Goal: Task Accomplishment & Management: Manage account settings

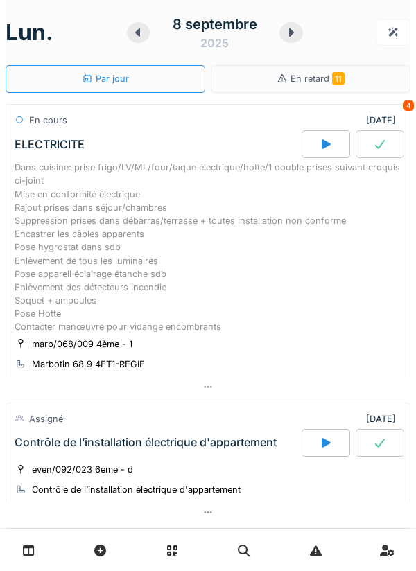
scroll to position [474, 0]
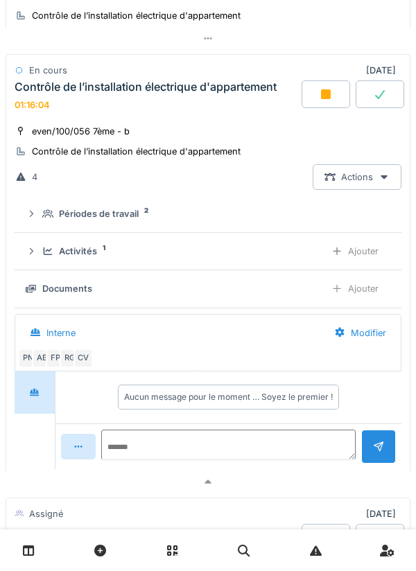
click at [365, 288] on div "Ajouter" at bounding box center [355, 289] width 71 height 26
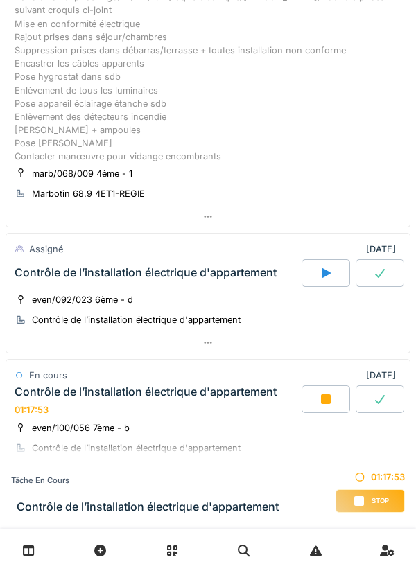
scroll to position [379, 0]
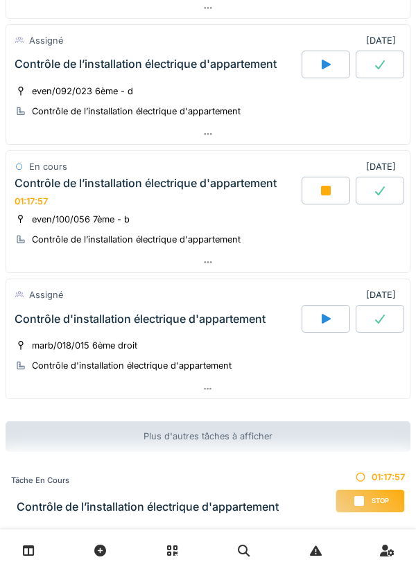
click at [189, 206] on div "Contrôle de l’installation électrique d'appartement 01:17:57" at bounding box center [157, 192] width 290 height 30
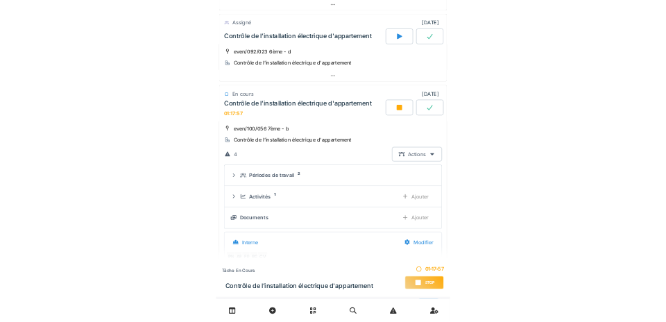
scroll to position [474, 0]
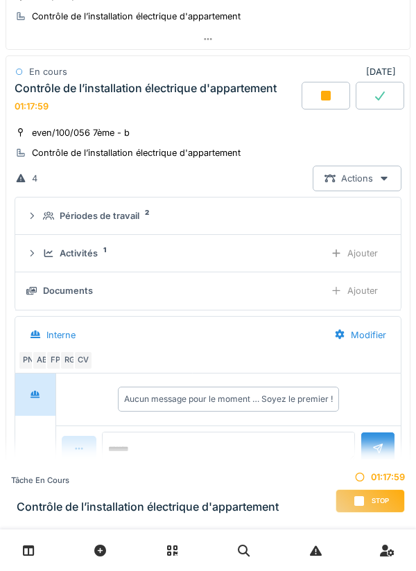
click at [349, 290] on div "Ajouter" at bounding box center [354, 291] width 71 height 26
click at [367, 290] on div "Ajouter" at bounding box center [354, 291] width 71 height 26
click at [9, 537] on div at bounding box center [208, 551] width 416 height 42
click at [371, 295] on div "Ajouter" at bounding box center [354, 291] width 71 height 26
click at [162, 109] on div "Contrôle de l’installation électrique d'appartement 01:19:55" at bounding box center [157, 97] width 290 height 30
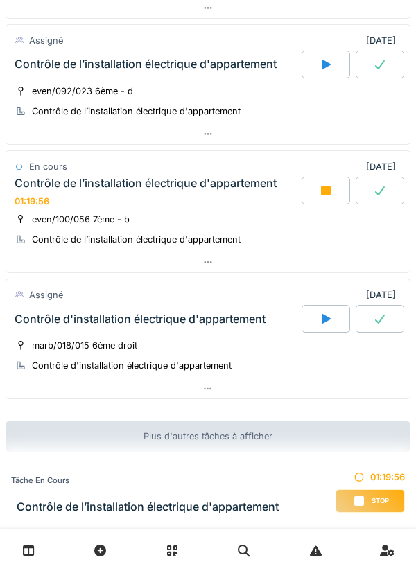
scroll to position [379, 0]
click at [185, 202] on div "Contrôle de l’installation électrique d'appartement 01:19:57" at bounding box center [157, 192] width 290 height 30
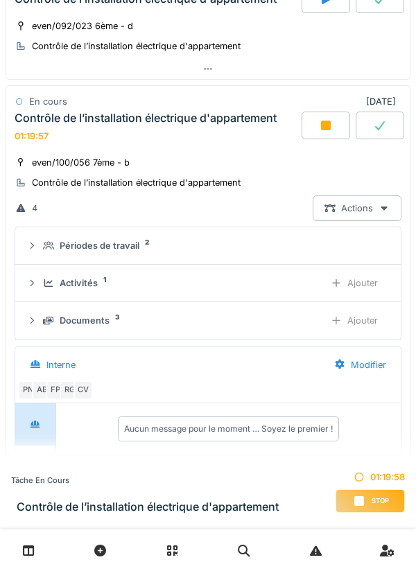
scroll to position [474, 0]
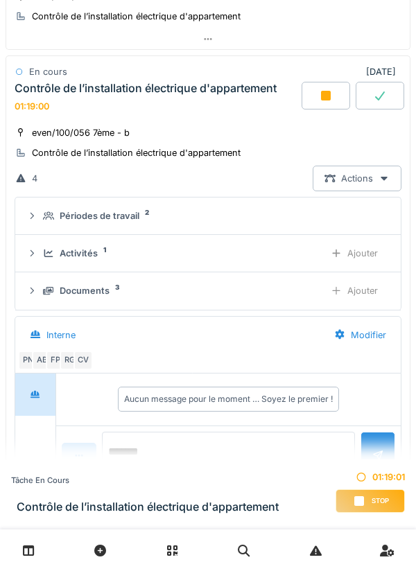
click at [141, 444] on textarea at bounding box center [228, 454] width 253 height 44
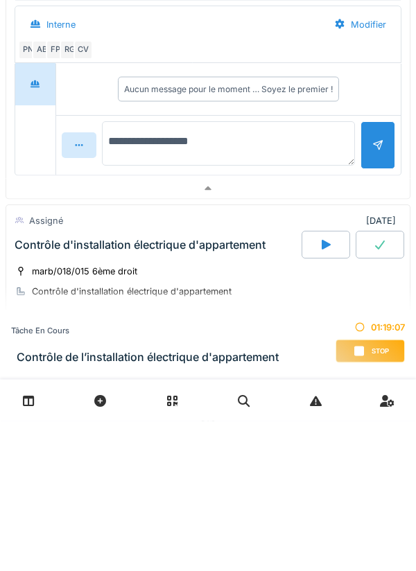
scroll to position [637, 0]
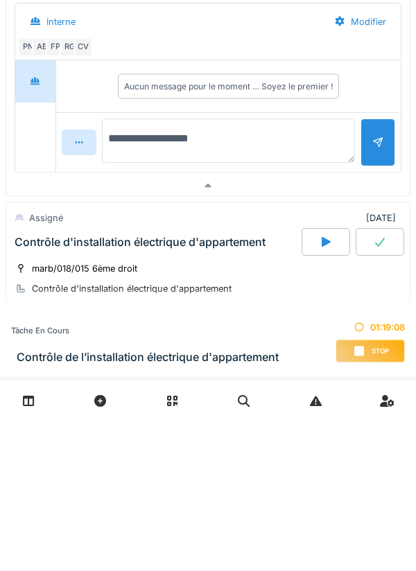
type textarea "**********"
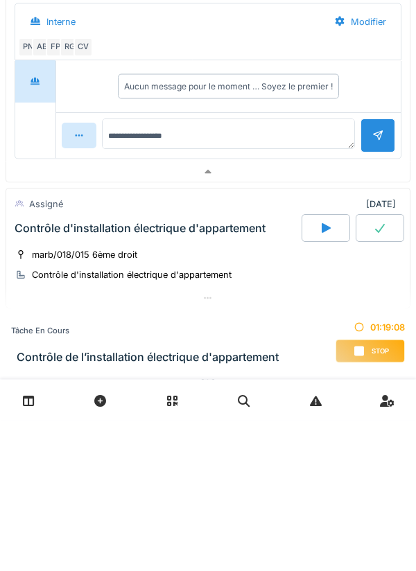
click at [374, 286] on div at bounding box center [378, 286] width 35 height 34
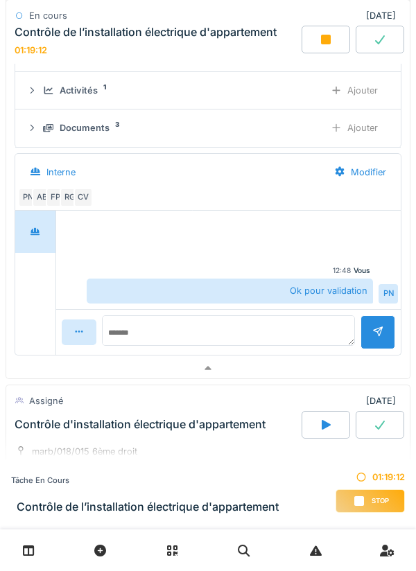
click at [331, 38] on icon at bounding box center [326, 39] width 14 height 11
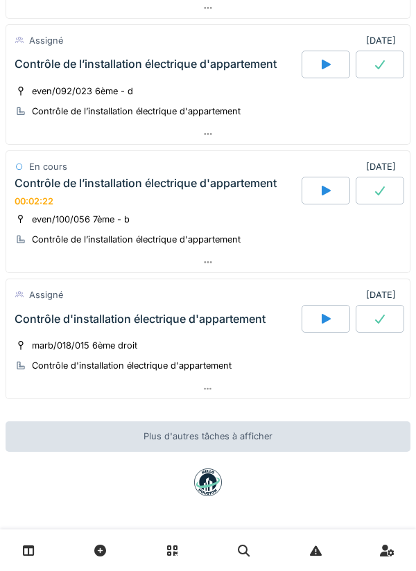
scroll to position [379, 0]
click at [338, 60] on div at bounding box center [326, 65] width 49 height 28
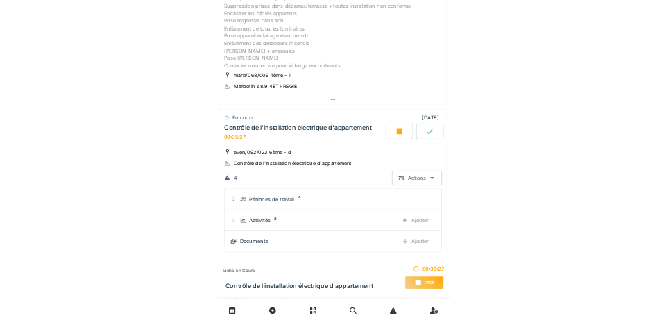
scroll to position [209, 0]
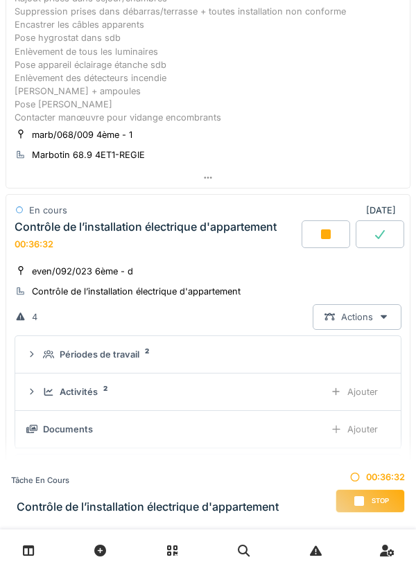
click at [363, 435] on div "Ajouter" at bounding box center [354, 430] width 71 height 26
click at [349, 424] on div "Ajouter" at bounding box center [354, 430] width 71 height 26
click at [361, 425] on div "Ajouter" at bounding box center [354, 430] width 71 height 26
click at [370, 424] on div "Ajouter" at bounding box center [354, 430] width 71 height 26
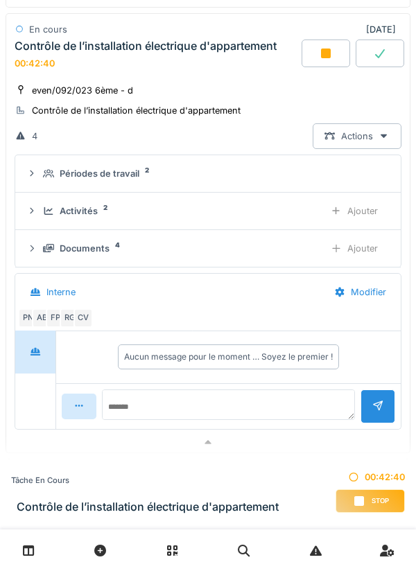
scroll to position [394, 0]
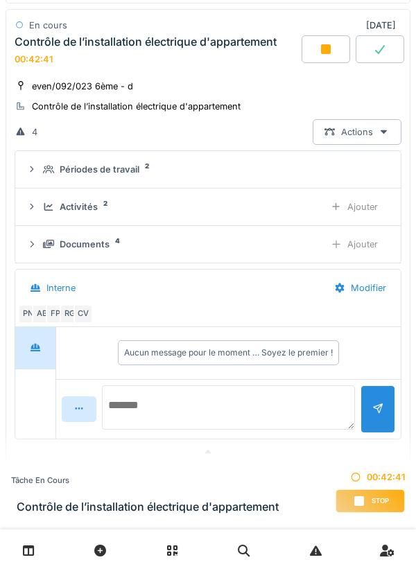
click at [154, 406] on textarea at bounding box center [228, 407] width 253 height 44
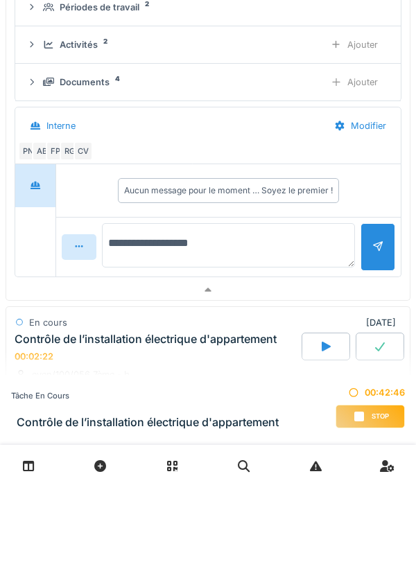
scroll to position [476, 0]
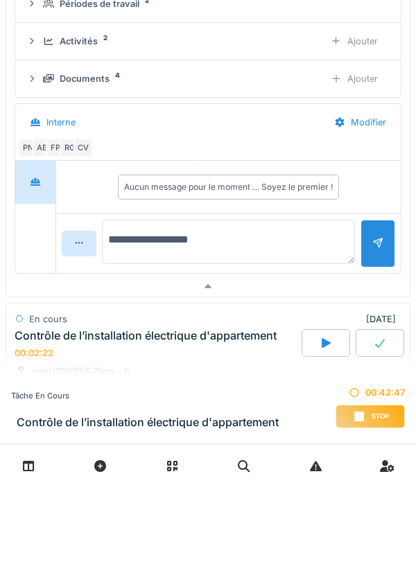
type textarea "**********"
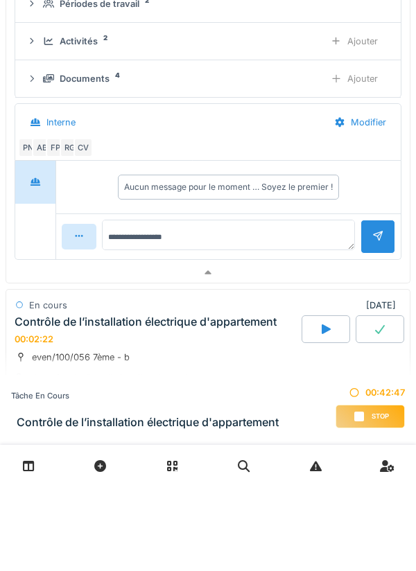
click at [377, 320] on div at bounding box center [378, 321] width 35 height 34
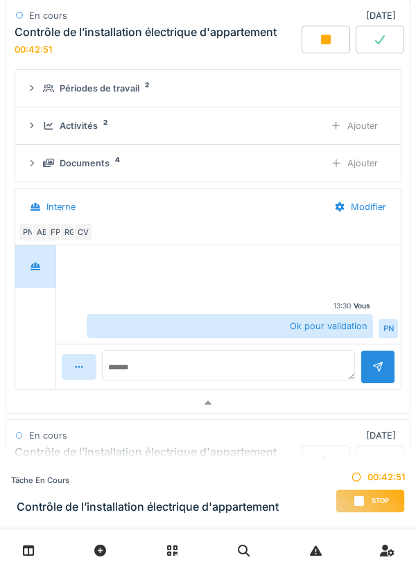
click at [374, 508] on div "Stop" at bounding box center [370, 501] width 69 height 24
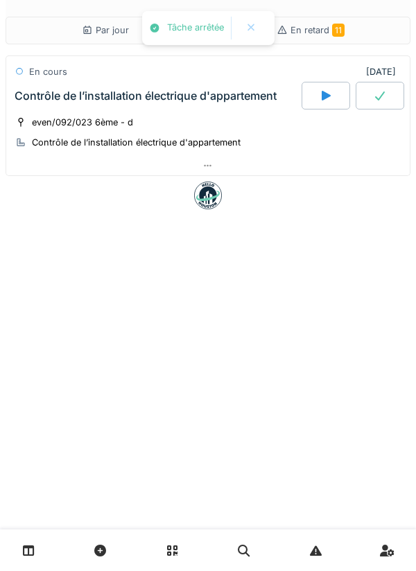
scroll to position [0, 0]
click at [371, 500] on div "Par jour En retard 11 En cours 08/09/2025 Contrôle de l’installation électrique…" at bounding box center [208, 285] width 416 height 571
click at [39, 541] on link at bounding box center [28, 551] width 35 height 33
click at [39, 549] on link at bounding box center [28, 551] width 35 height 33
click at [45, 562] on link at bounding box center [28, 551] width 35 height 33
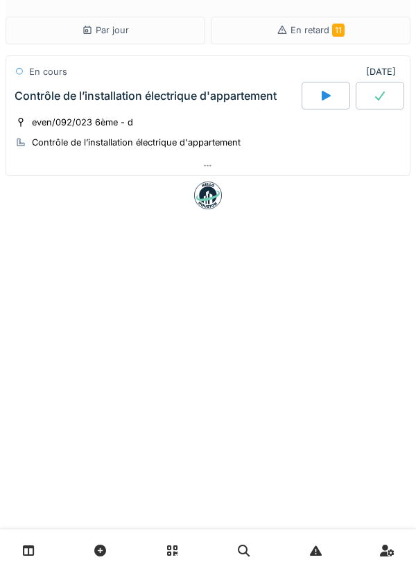
click at [45, 550] on link at bounding box center [28, 551] width 35 height 33
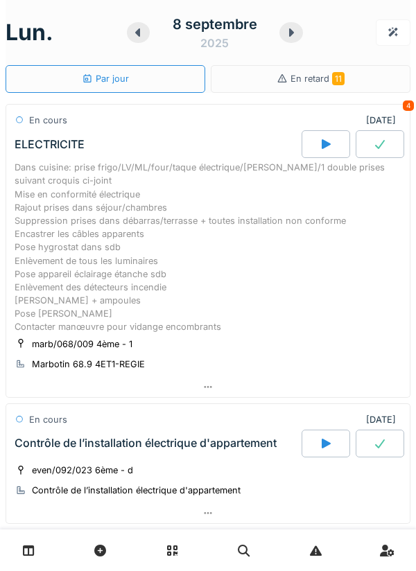
click at [406, 521] on div at bounding box center [208, 513] width 404 height 20
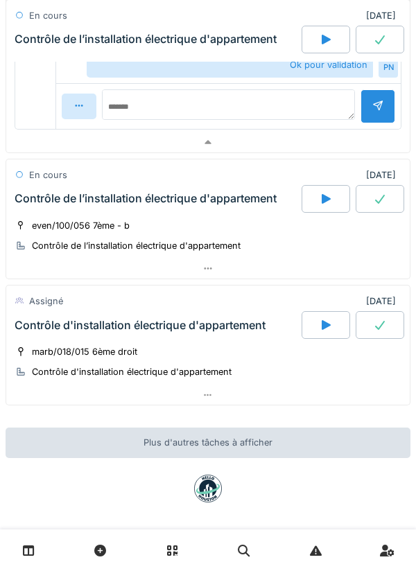
scroll to position [741, 0]
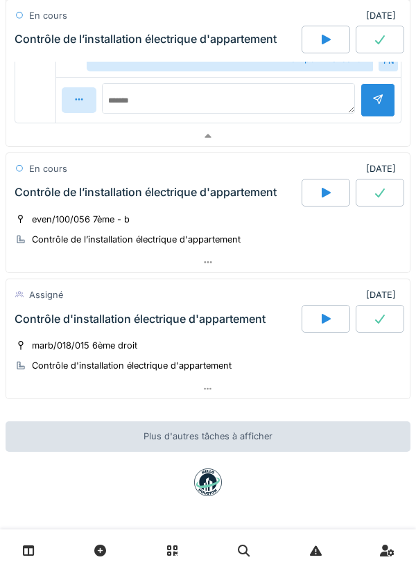
click at [322, 314] on icon at bounding box center [326, 318] width 14 height 11
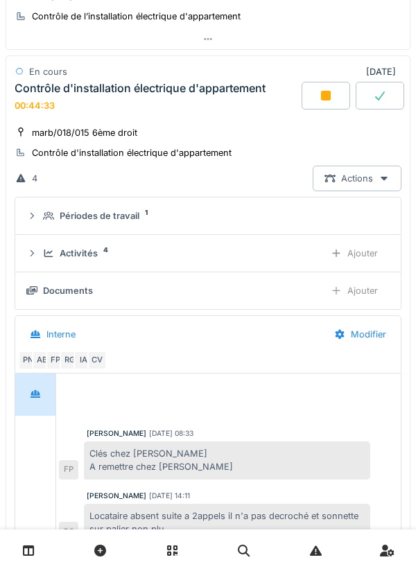
scroll to position [964, 0]
click at [349, 293] on div "Ajouter" at bounding box center [354, 291] width 71 height 26
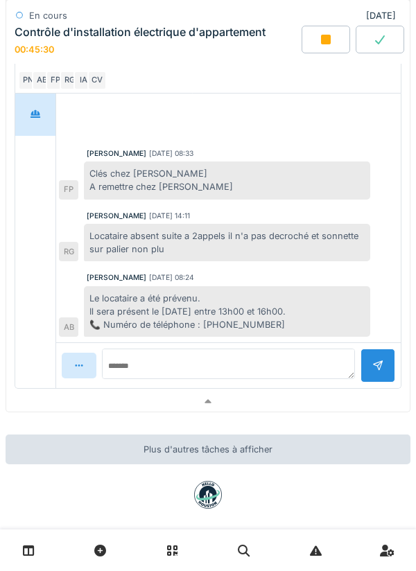
scroll to position [1258, 0]
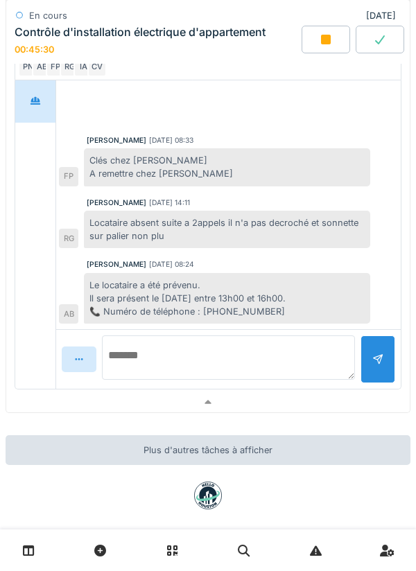
click at [146, 354] on textarea at bounding box center [228, 358] width 253 height 44
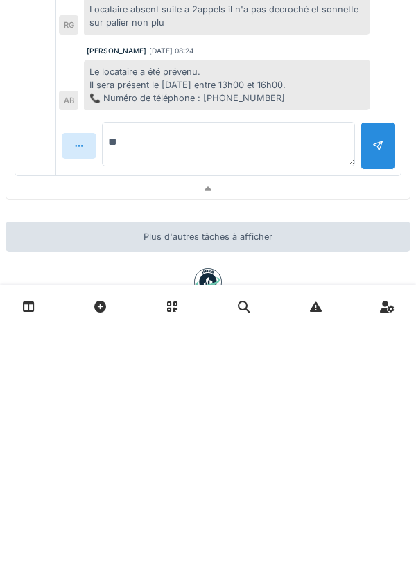
scroll to position [1272, 0]
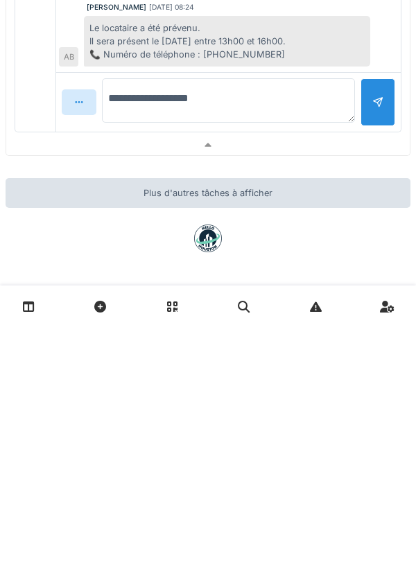
type textarea "**********"
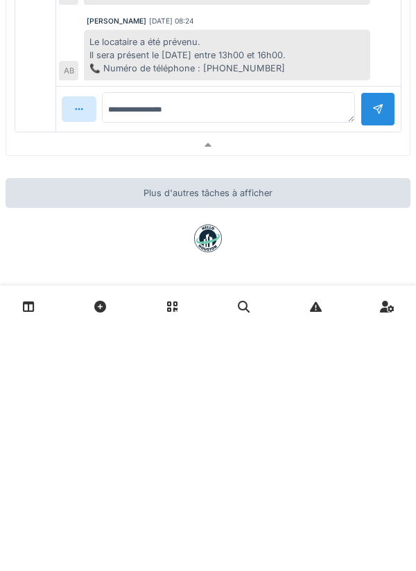
click at [374, 353] on div at bounding box center [378, 353] width 35 height 34
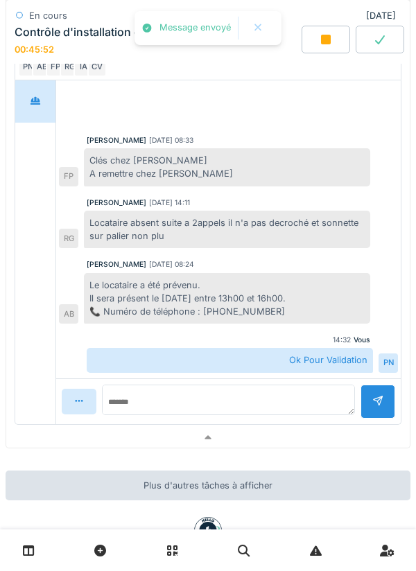
scroll to position [1260, 0]
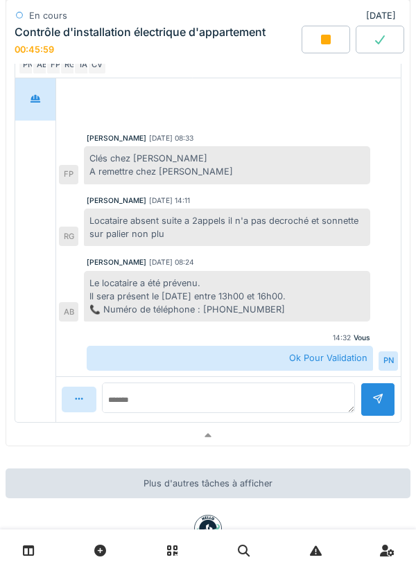
click at [322, 40] on icon at bounding box center [326, 40] width 10 height 10
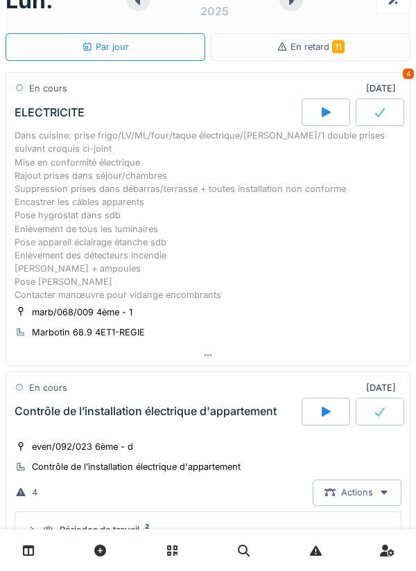
scroll to position [0, 0]
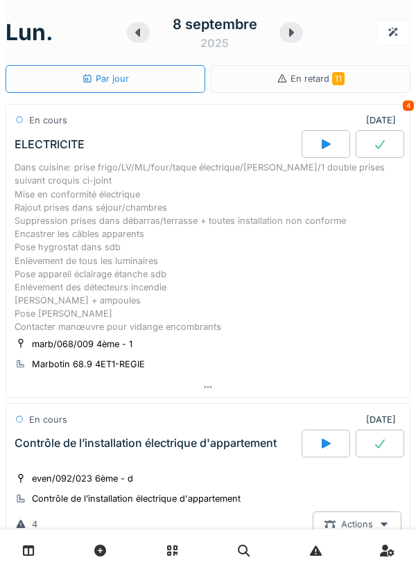
click at [331, 151] on div at bounding box center [326, 144] width 49 height 28
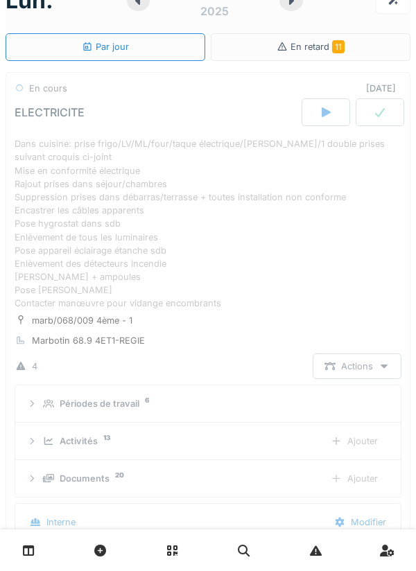
scroll to position [49, 0]
